Goal: Find specific page/section: Find specific page/section

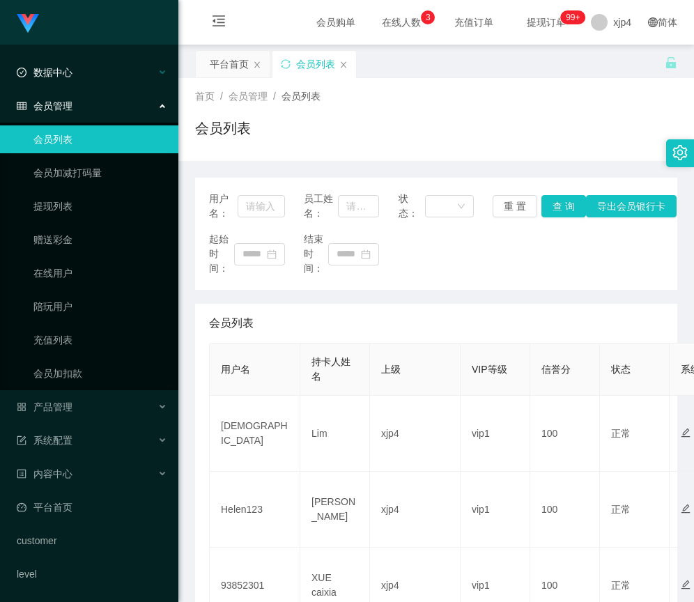
scroll to position [279, 0]
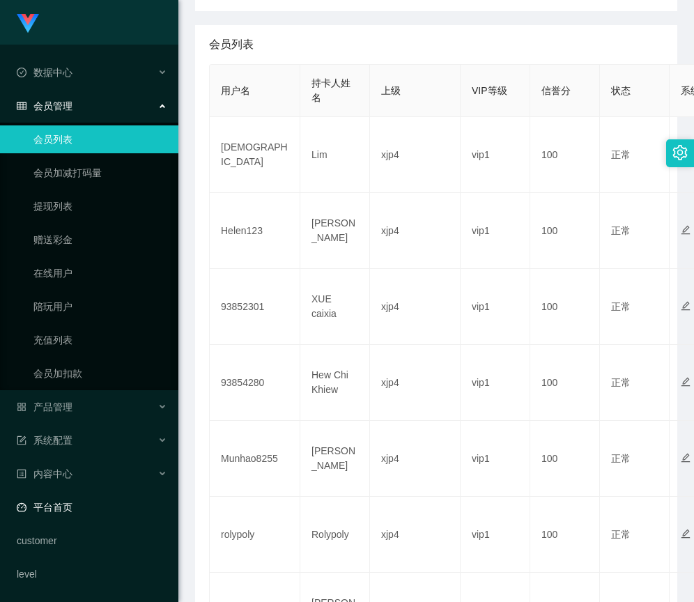
click at [63, 500] on link "平台首页" at bounding box center [92, 507] width 150 height 28
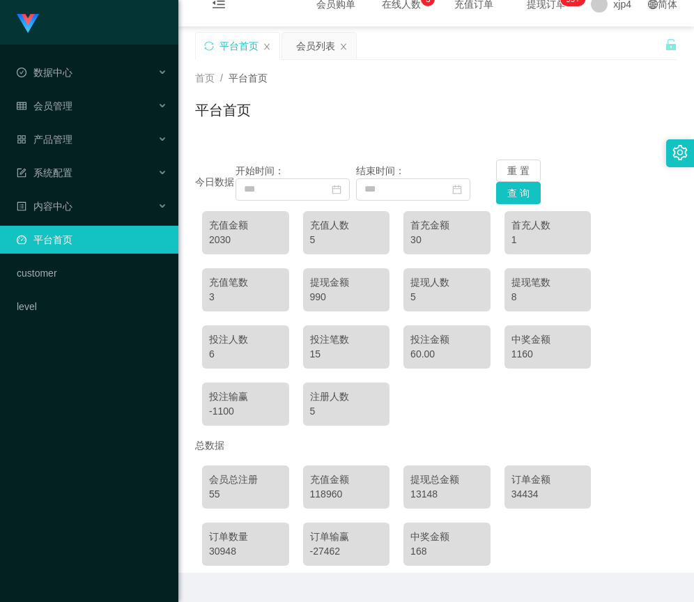
scroll to position [54, 0]
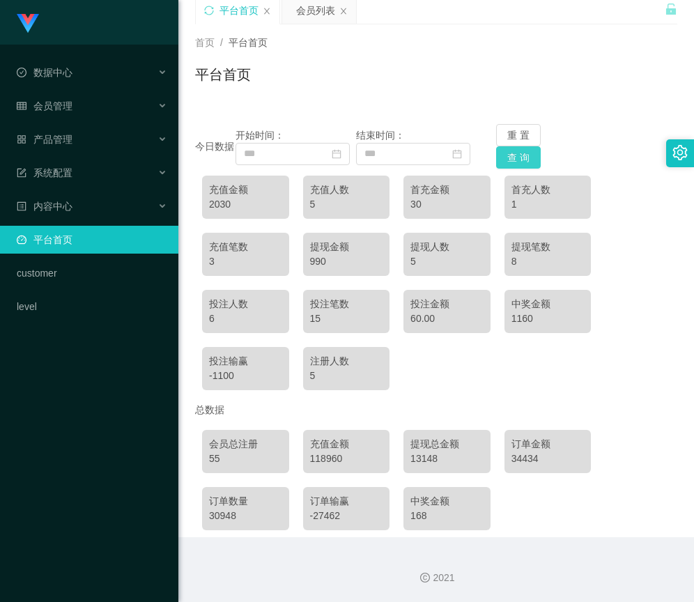
click at [527, 158] on button "查 询" at bounding box center [518, 157] width 45 height 22
click at [338, 156] on icon "图标: calendar" at bounding box center [337, 154] width 10 height 10
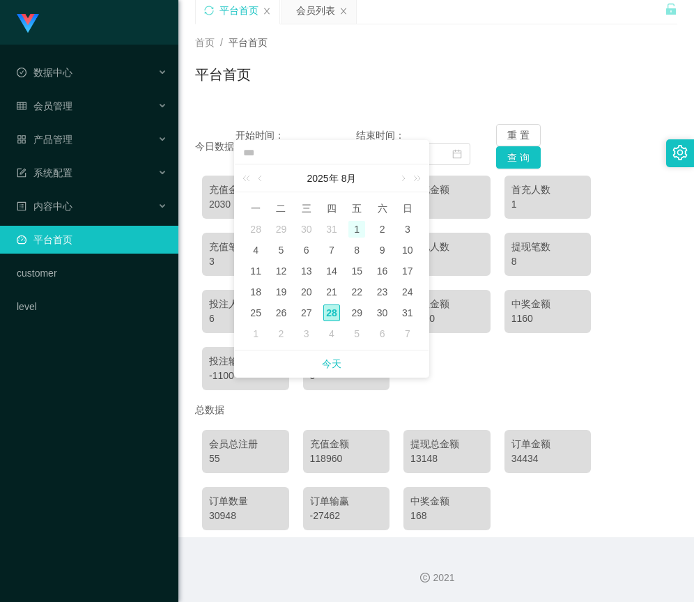
click at [353, 234] on div "1" at bounding box center [356, 229] width 17 height 17
type input "**********"
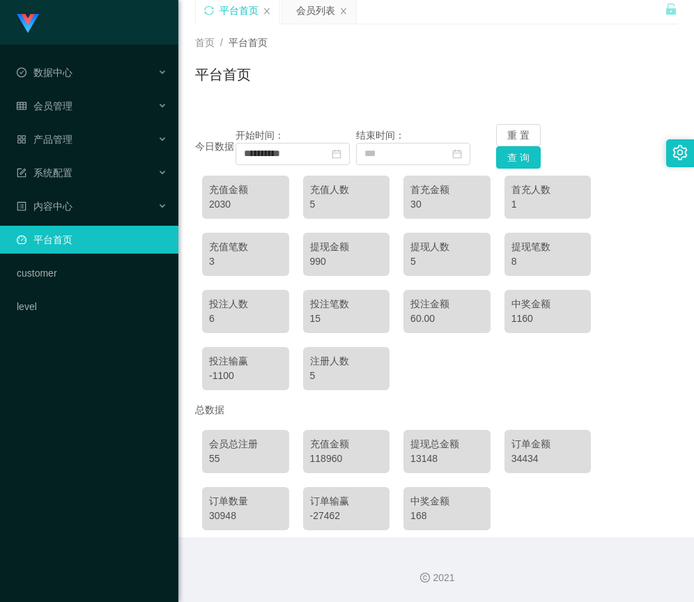
drag, startPoint x: 579, startPoint y: 144, endPoint x: 500, endPoint y: 160, distance: 80.3
click at [579, 144] on div "**********" at bounding box center [436, 146] width 482 height 45
click at [504, 160] on button "查 询" at bounding box center [518, 157] width 45 height 22
click at [76, 77] on div "数据中心" at bounding box center [89, 73] width 178 height 28
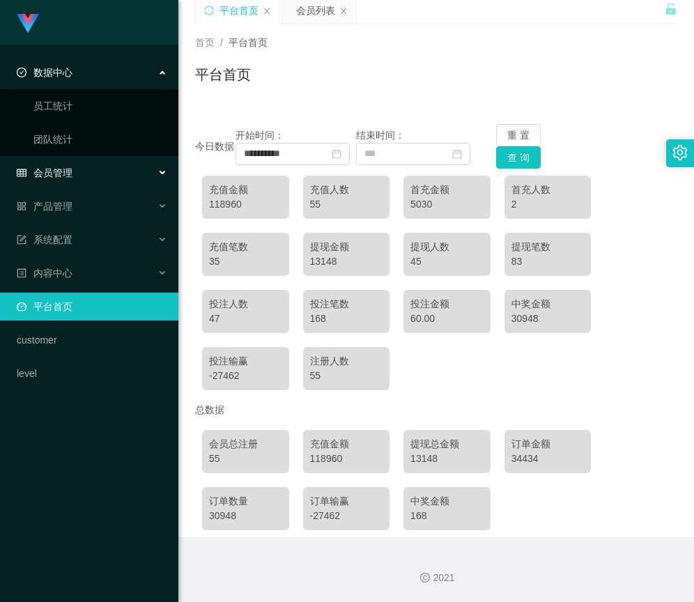
click at [67, 177] on span "会员管理" at bounding box center [45, 172] width 56 height 11
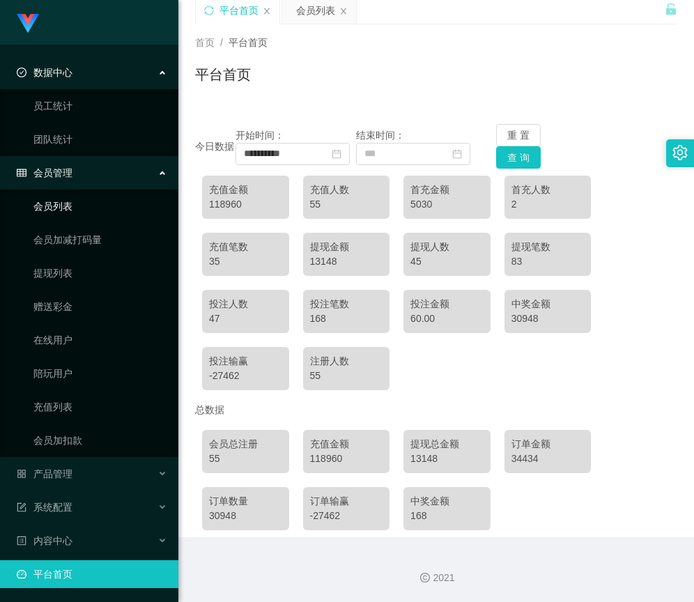
click at [63, 201] on link "会员列表" at bounding box center [100, 206] width 134 height 28
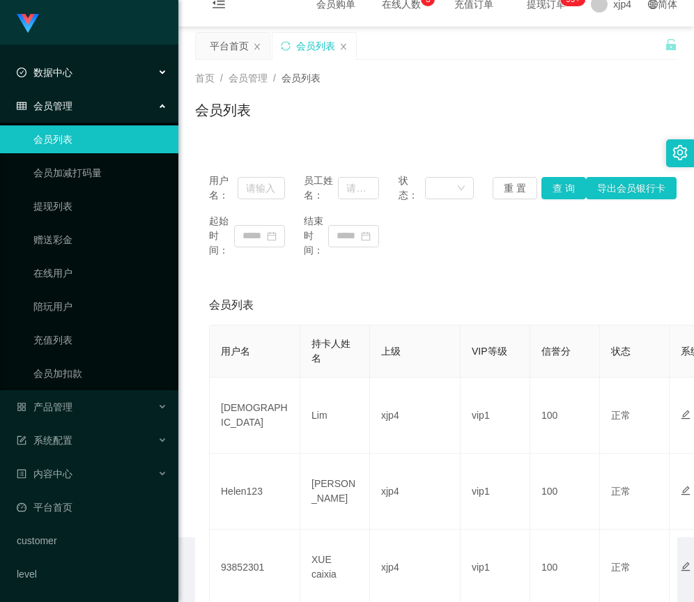
scroll to position [54, 0]
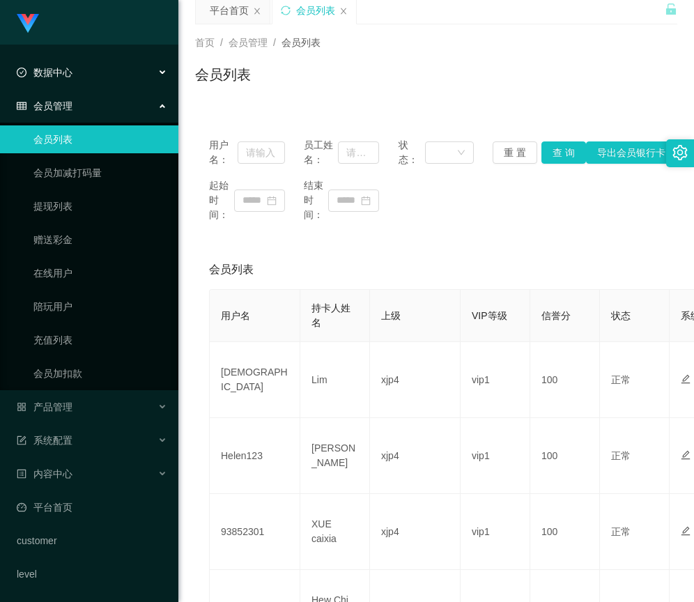
click at [149, 71] on div "数据中心" at bounding box center [89, 73] width 178 height 28
